Goal: Use online tool/utility: Utilize a website feature to perform a specific function

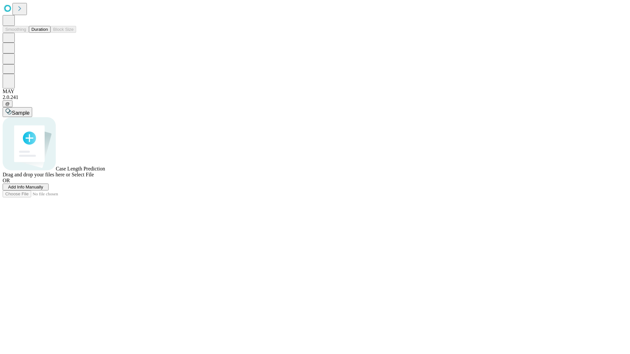
click at [48, 33] on button "Duration" at bounding box center [40, 29] width 22 height 7
click at [30, 110] on span "Sample" at bounding box center [21, 113] width 18 height 6
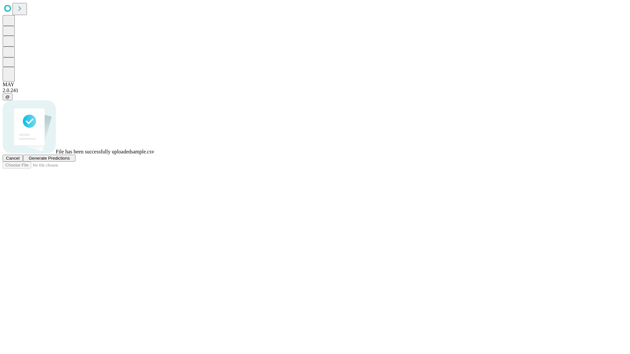
click at [70, 161] on span "Generate Predictions" at bounding box center [49, 158] width 41 height 5
